Goal: Information Seeking & Learning: Understand process/instructions

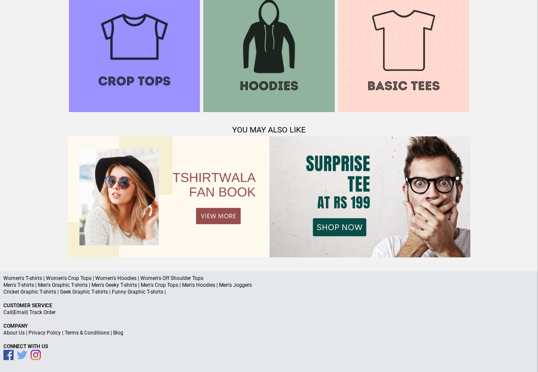
scroll to position [822, 0]
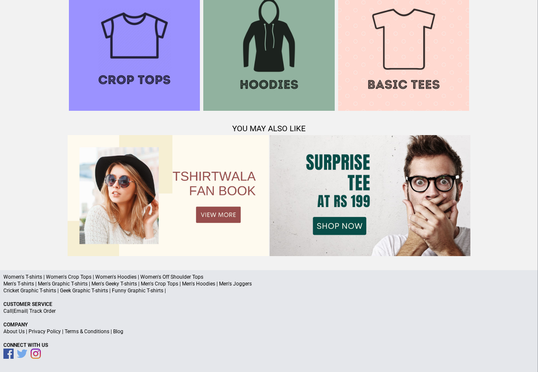
click at [83, 332] on link "Terms & Conditions" at bounding box center [87, 331] width 45 height 6
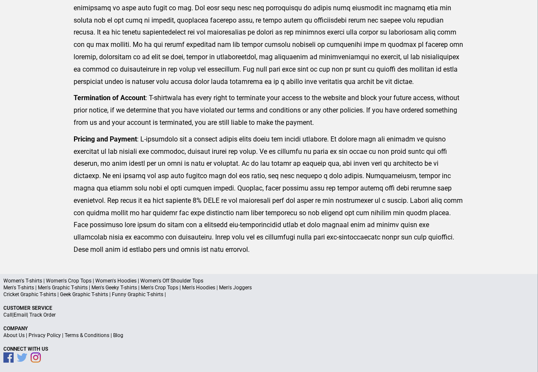
scroll to position [209, 0]
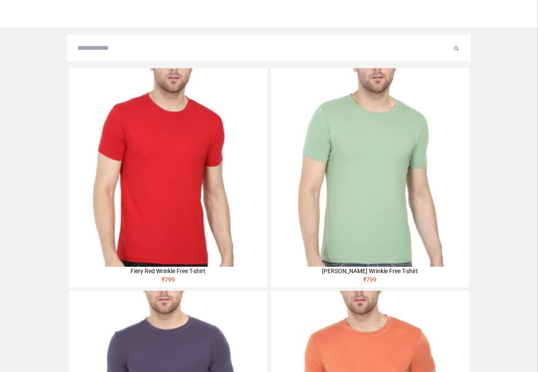
scroll to position [306, 0]
